Goal: Obtain resource: Obtain resource

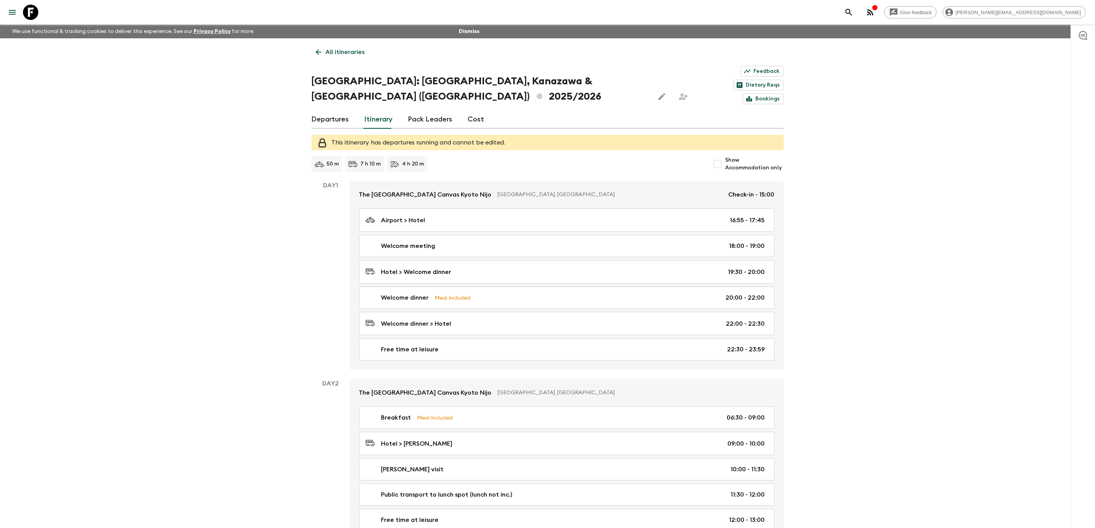
click at [35, 13] on icon at bounding box center [30, 12] width 15 height 15
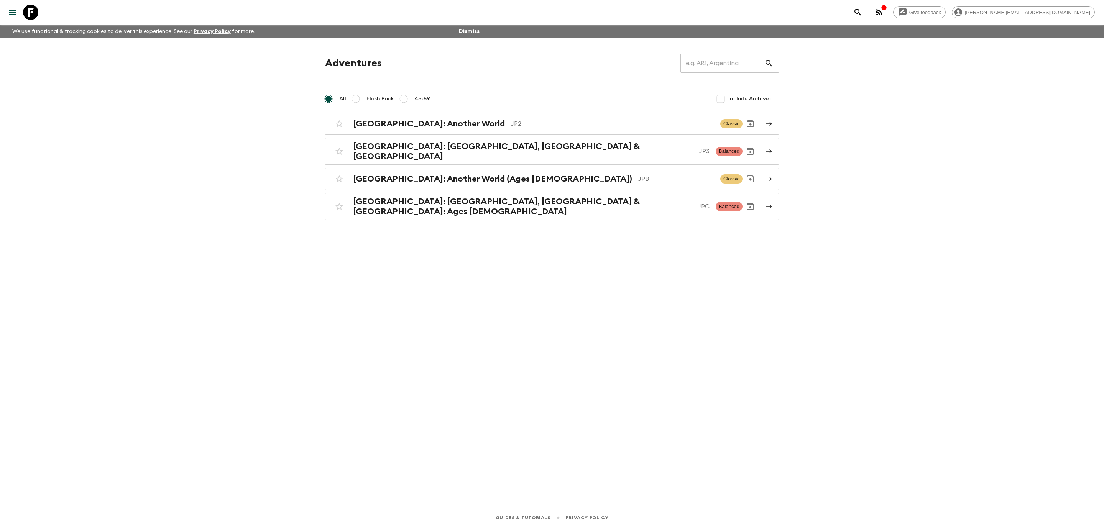
click at [30, 12] on icon at bounding box center [30, 12] width 15 height 15
click at [449, 151] on h2 "[GEOGRAPHIC_DATA]: [GEOGRAPHIC_DATA], [GEOGRAPHIC_DATA] & [GEOGRAPHIC_DATA]" at bounding box center [523, 151] width 340 height 20
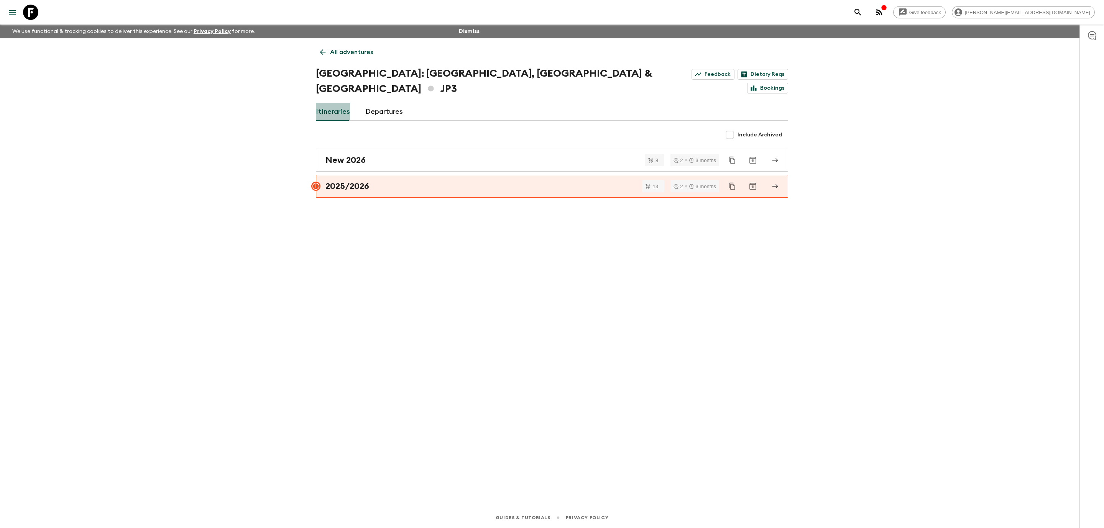
click at [336, 103] on link "Itineraries" at bounding box center [333, 112] width 34 height 18
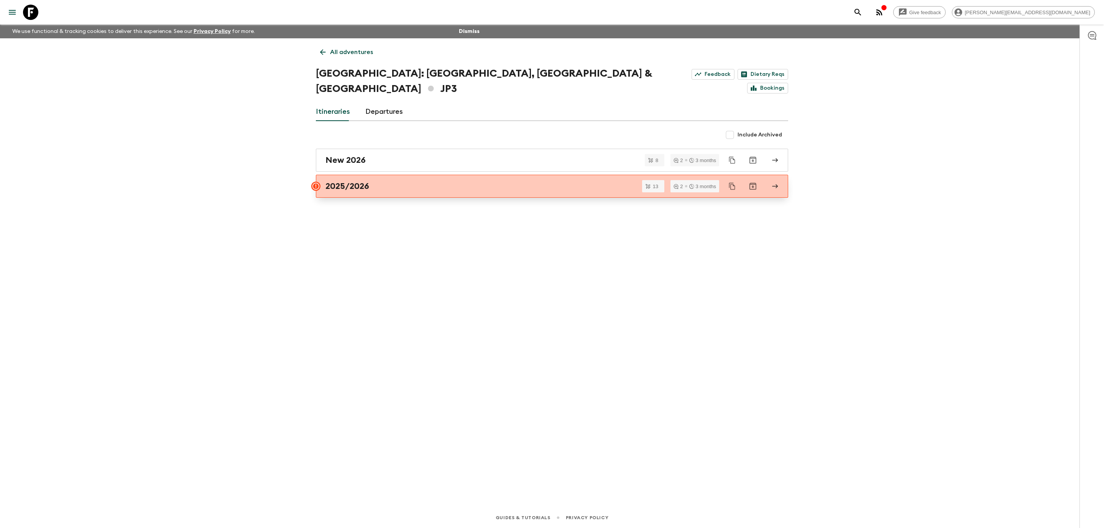
click at [391, 181] on div "2025/2026" at bounding box center [544, 186] width 438 height 10
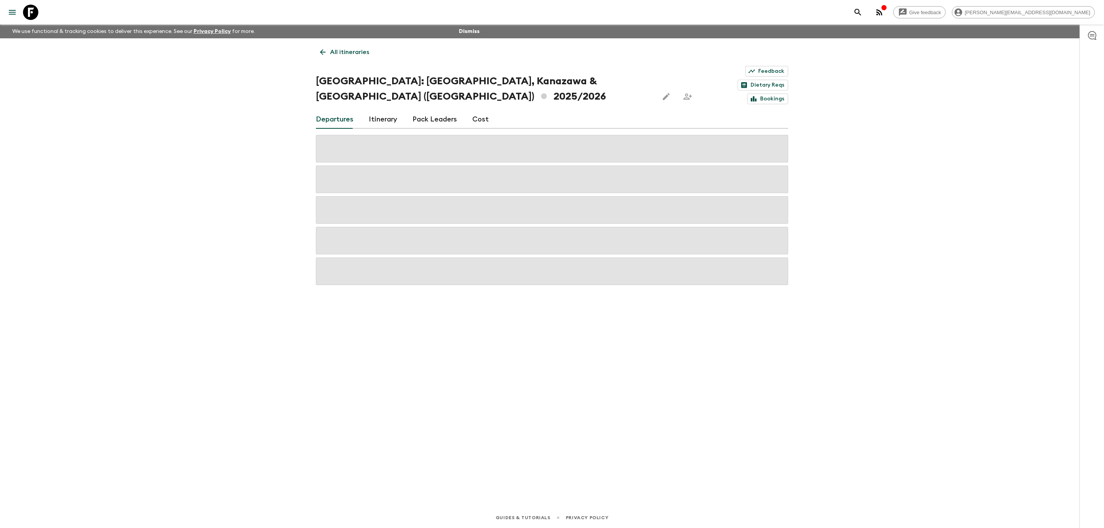
click at [483, 110] on link "Cost" at bounding box center [480, 119] width 16 height 18
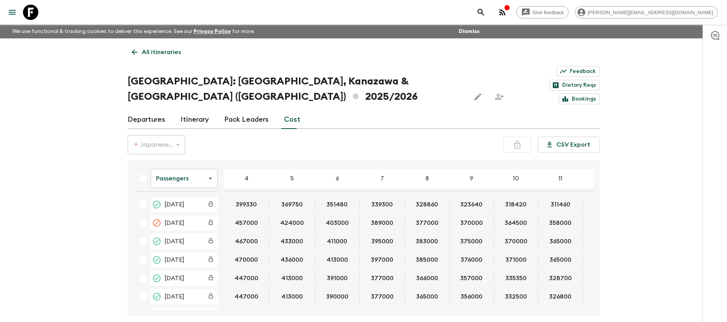
click at [593, 165] on div "Passengers passengersCost ​ 4 5 6 7 8 9 10 11 12 13 14 15 16 17 18 [DATE] 39933…" at bounding box center [364, 238] width 472 height 156
drag, startPoint x: 593, startPoint y: 172, endPoint x: 600, endPoint y: 197, distance: 25.8
click at [600, 197] on div "All itineraries [GEOGRAPHIC_DATA]: [GEOGRAPHIC_DATA], [GEOGRAPHIC_DATA] & [GEOG…" at bounding box center [363, 177] width 491 height 278
click at [580, 136] on button "CSV Export" at bounding box center [569, 144] width 62 height 16
